Goal: Complete application form

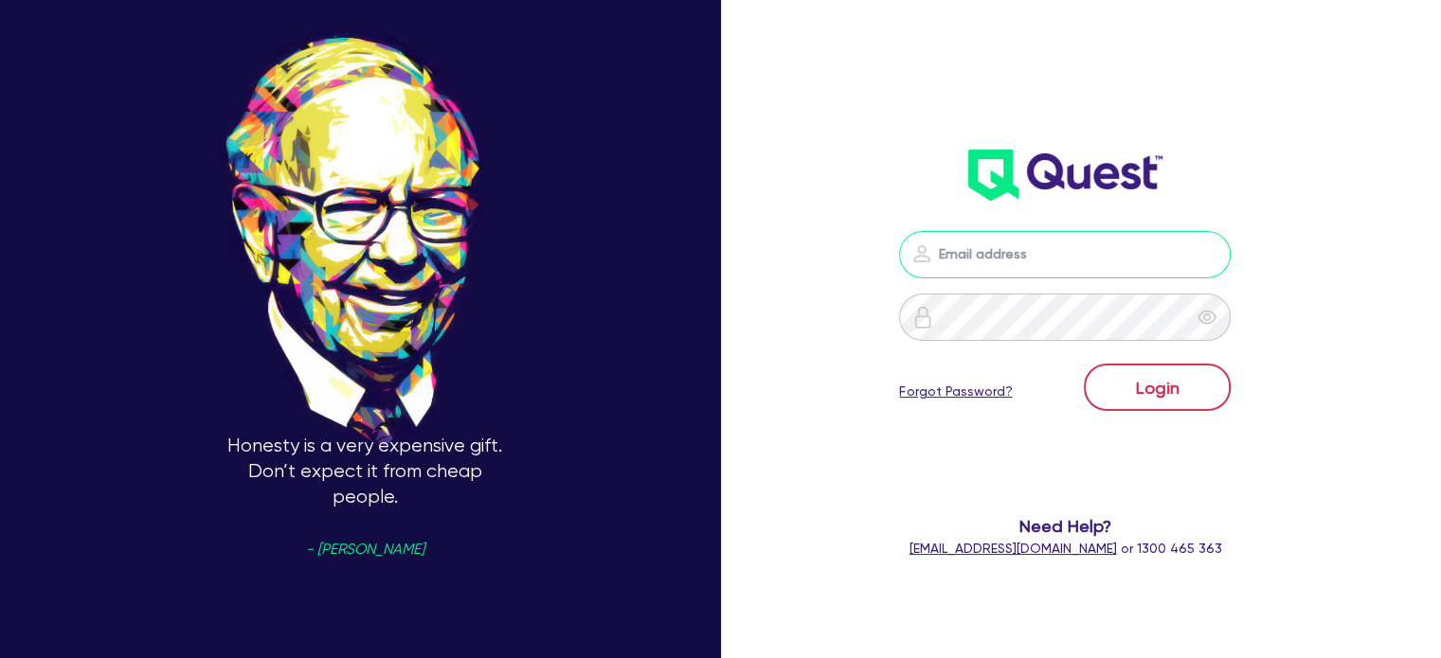
type input "[PERSON_NAME][EMAIL_ADDRESS][DOMAIN_NAME]"
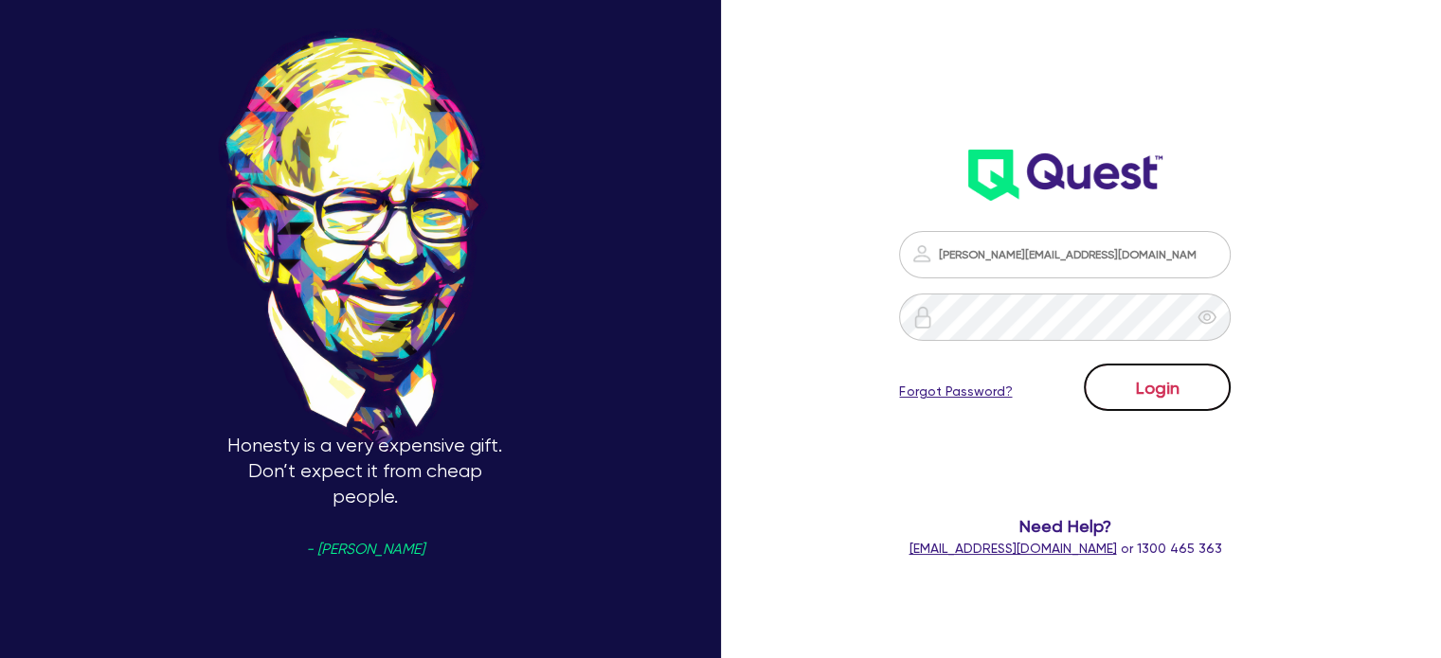
click at [1203, 389] on button "Login" at bounding box center [1157, 387] width 147 height 47
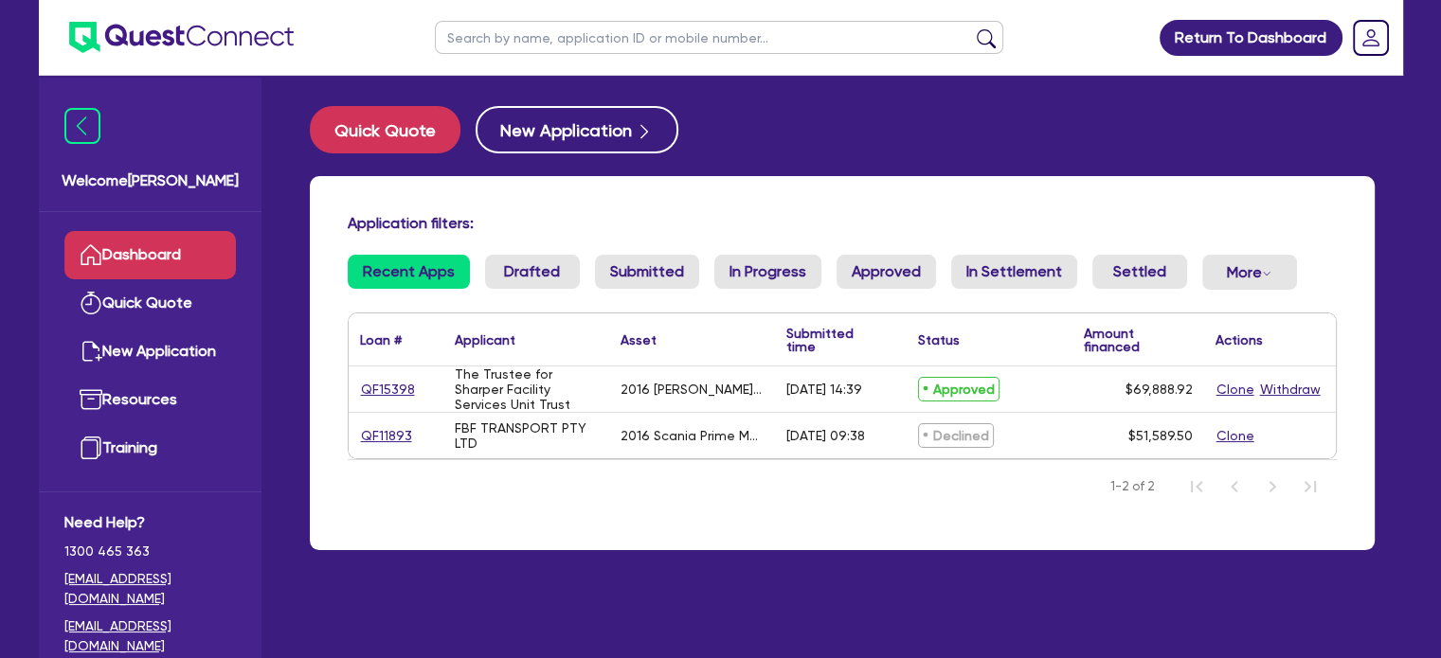
click at [1031, 378] on div "Approved" at bounding box center [990, 389] width 166 height 45
click at [379, 383] on link "QF15398" at bounding box center [388, 390] width 56 height 22
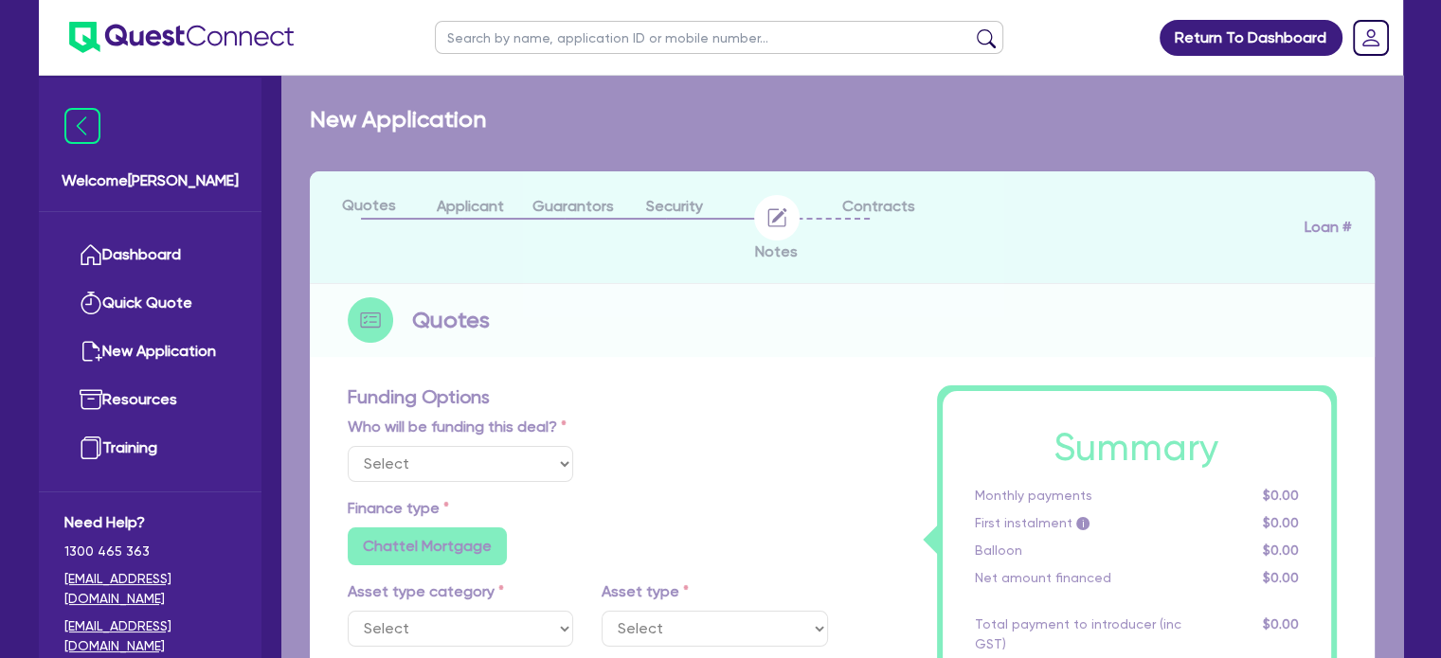
select select "Quest Finance - Own Book"
select select "CARS_AND_LIGHT_TRUCKS"
type input "2016"
radio input "false"
radio input "true"
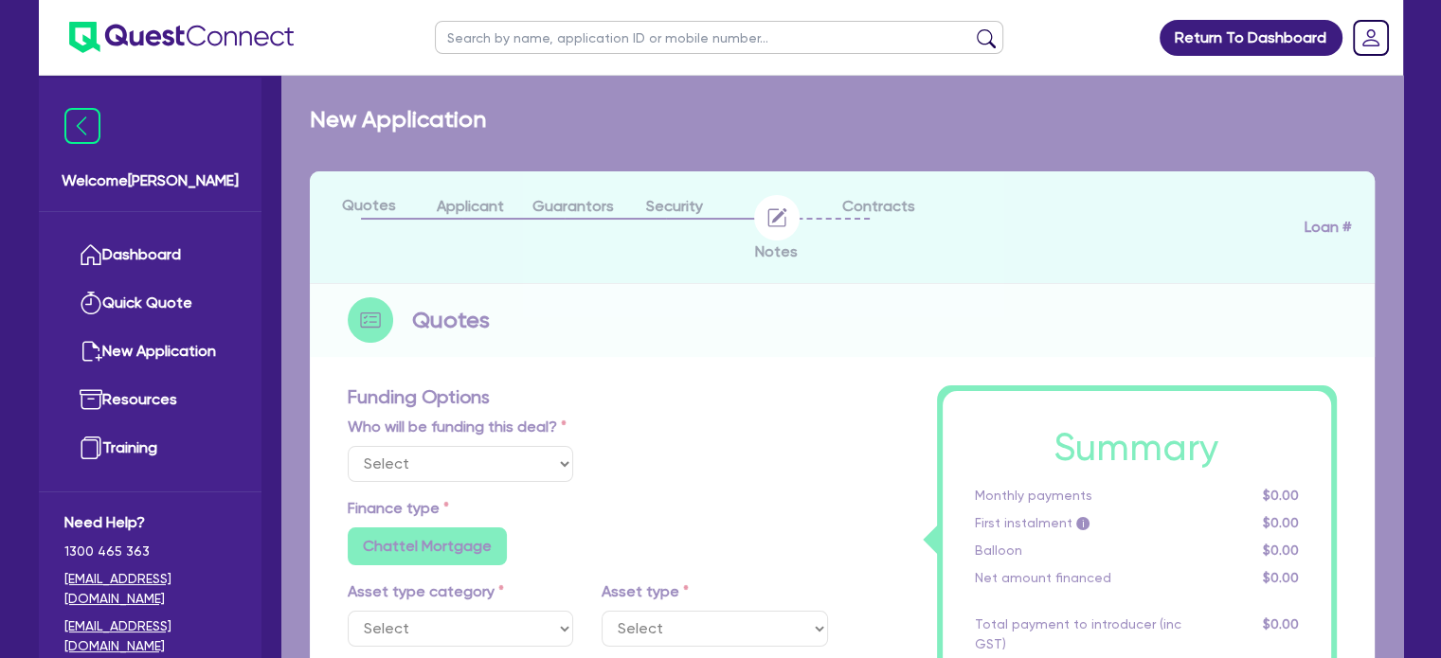
type input "69,888.92"
type input "10"
type input "6,988.89"
type input "17.95"
type input "900"
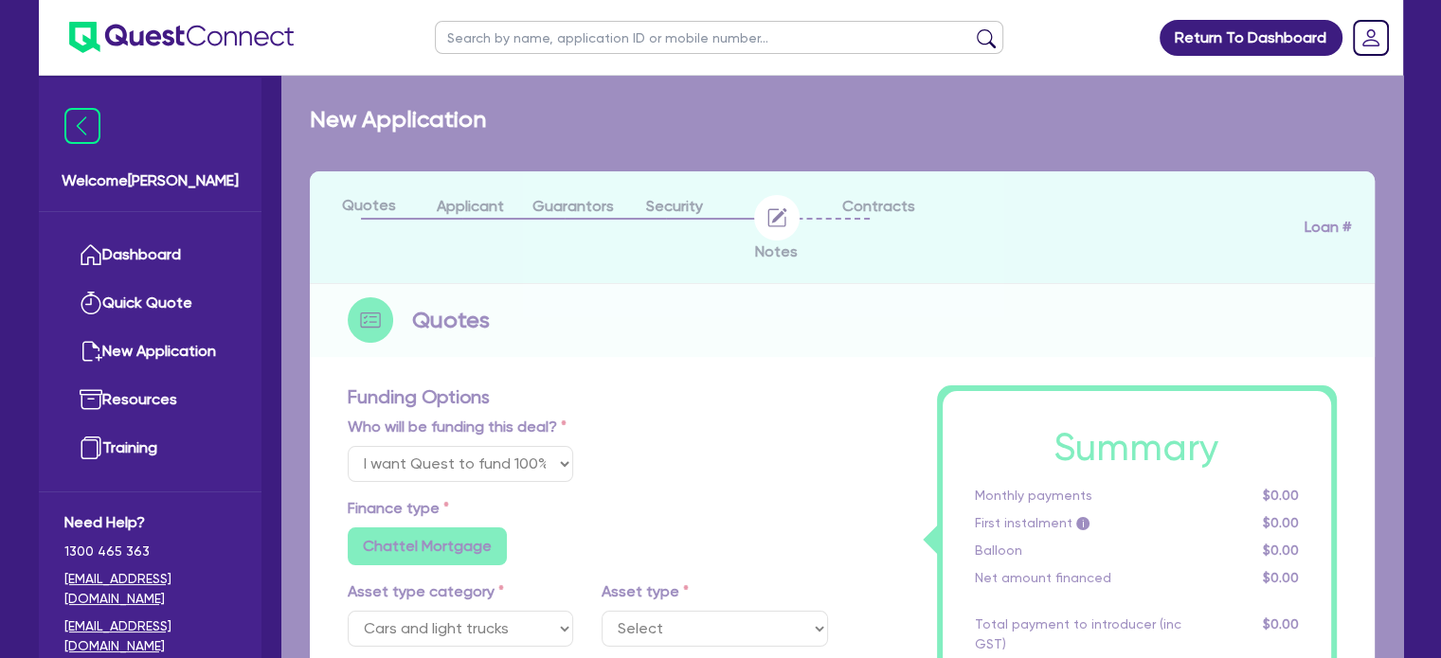
select select "PASSENGER_VEHICLES"
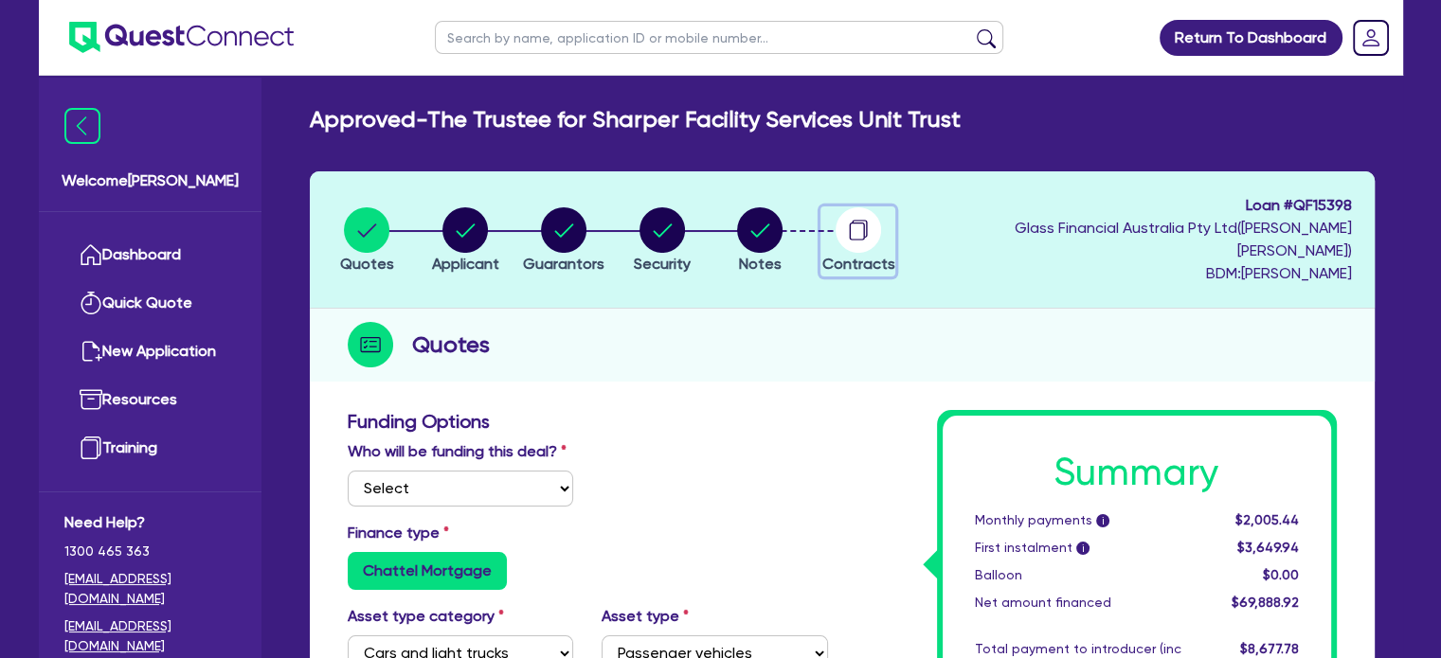
click at [881, 236] on circle "button" at bounding box center [857, 229] width 45 height 45
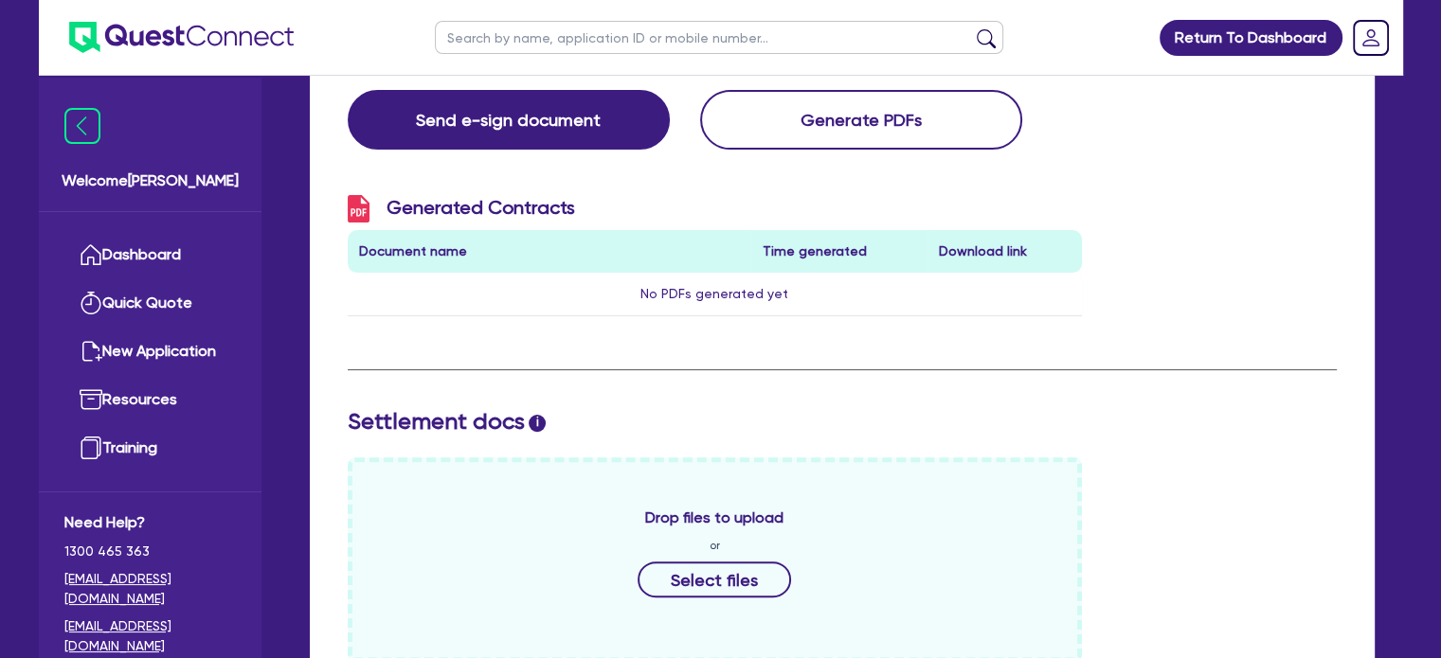
scroll to position [298, 0]
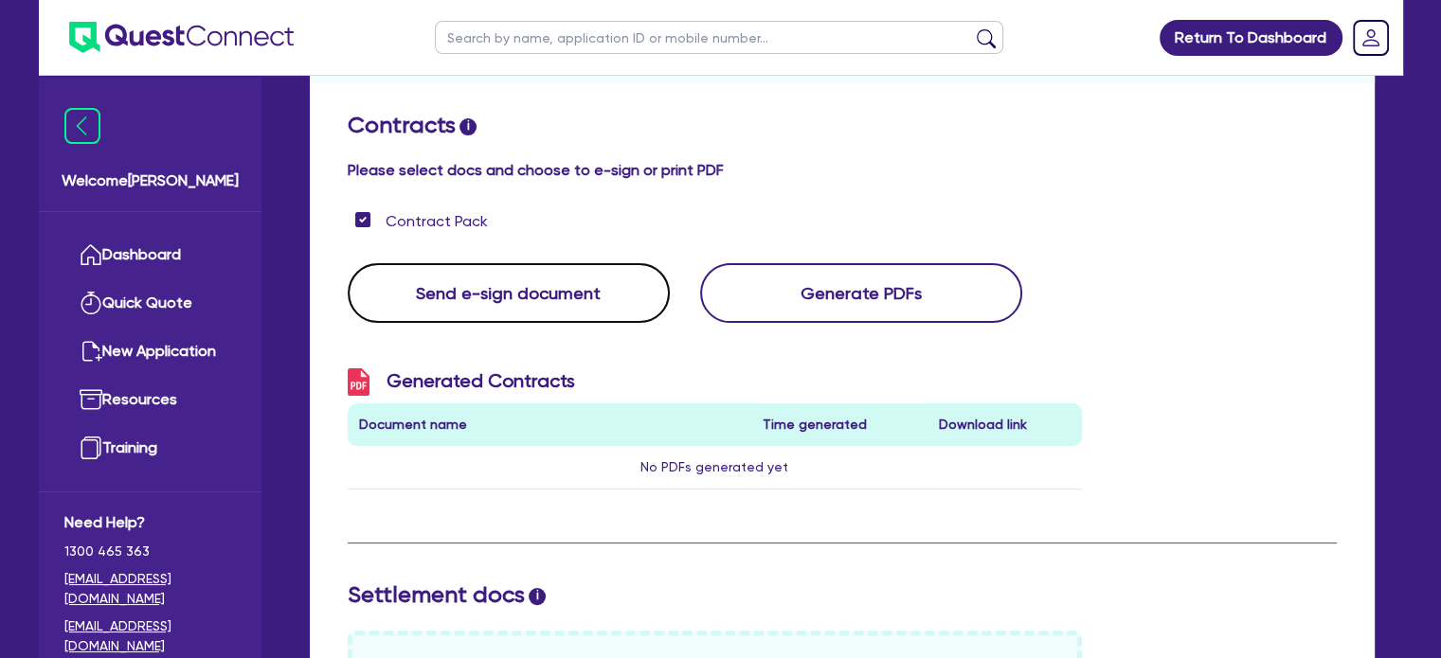
click at [465, 278] on button "Send e-sign document" at bounding box center [509, 293] width 322 height 60
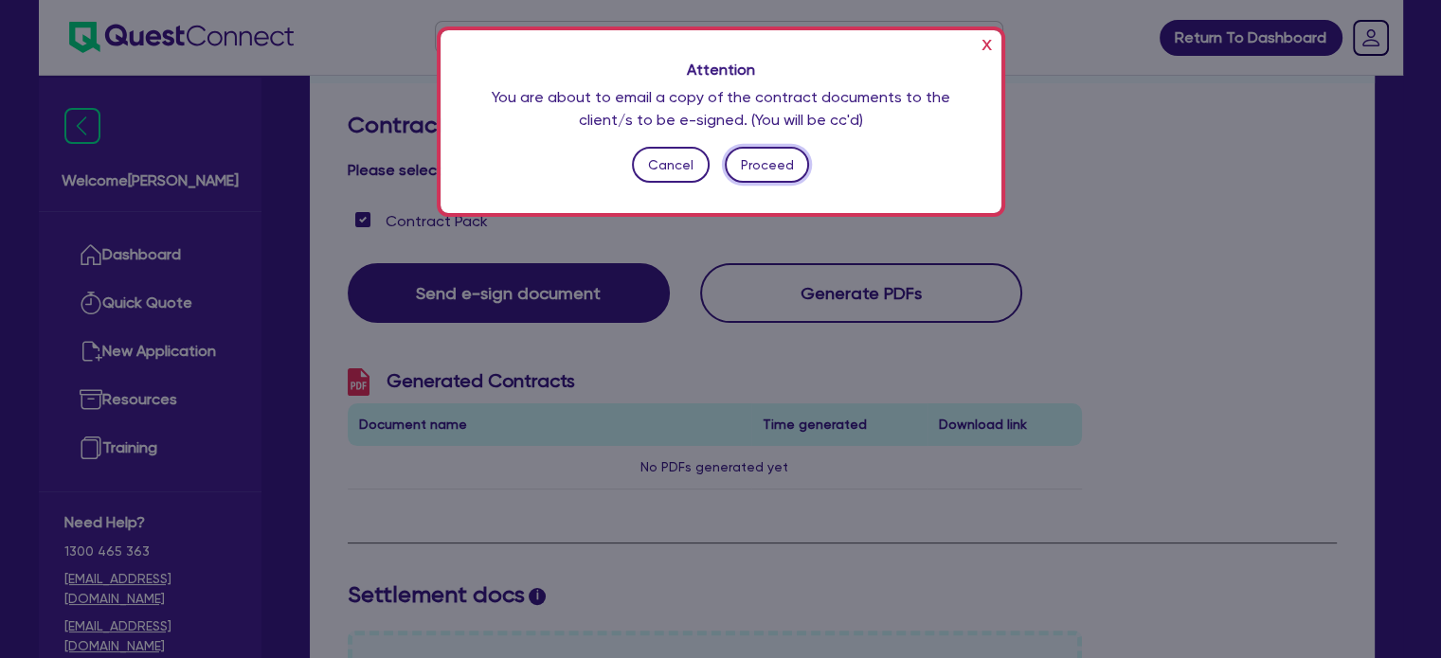
click at [791, 162] on button "Proceed" at bounding box center [767, 165] width 84 height 36
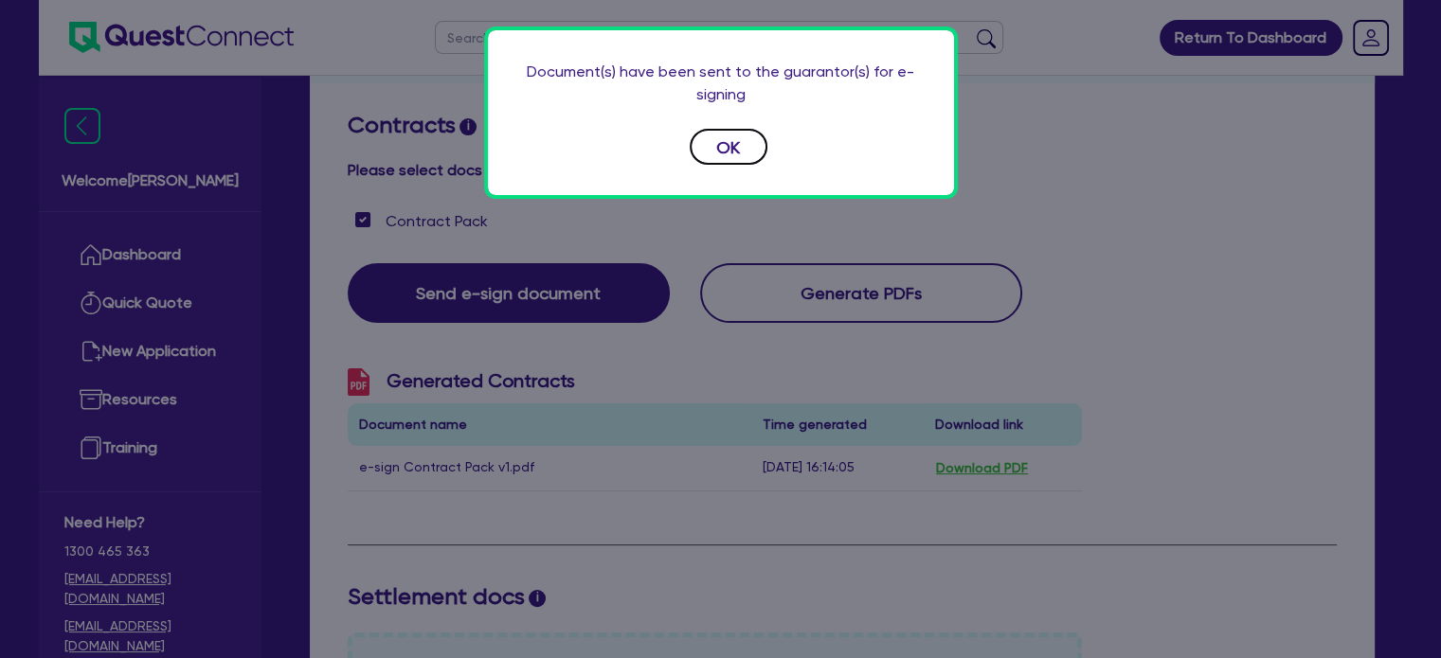
click at [724, 151] on button "OK" at bounding box center [729, 147] width 78 height 36
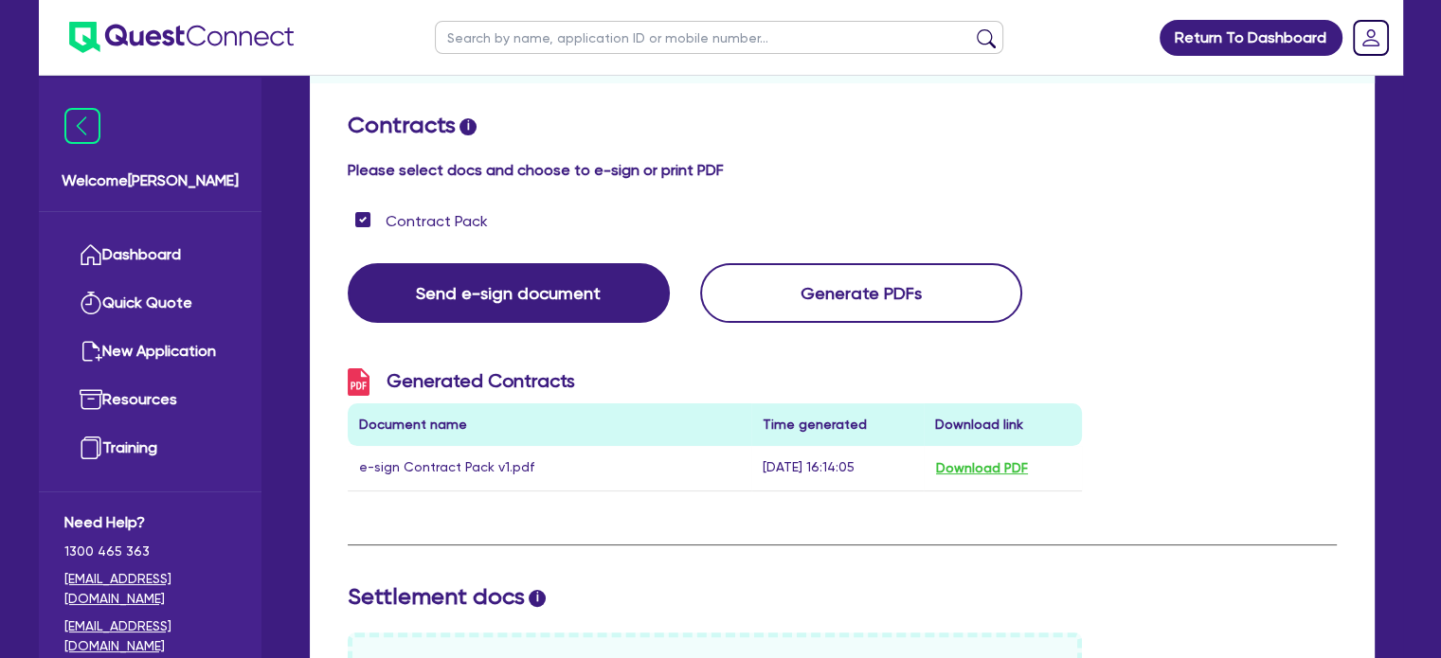
scroll to position [413, 0]
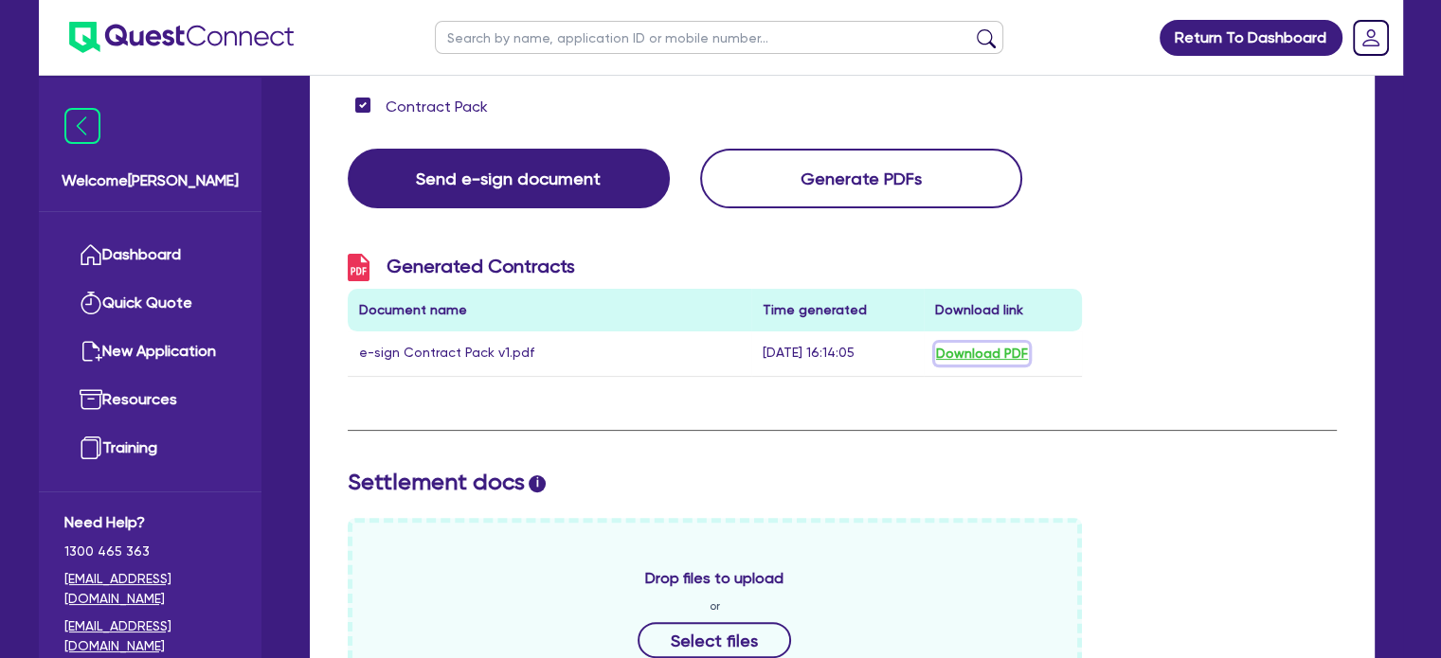
click at [961, 343] on button "Download PDF" at bounding box center [982, 354] width 94 height 22
